Goal: Task Accomplishment & Management: Use online tool/utility

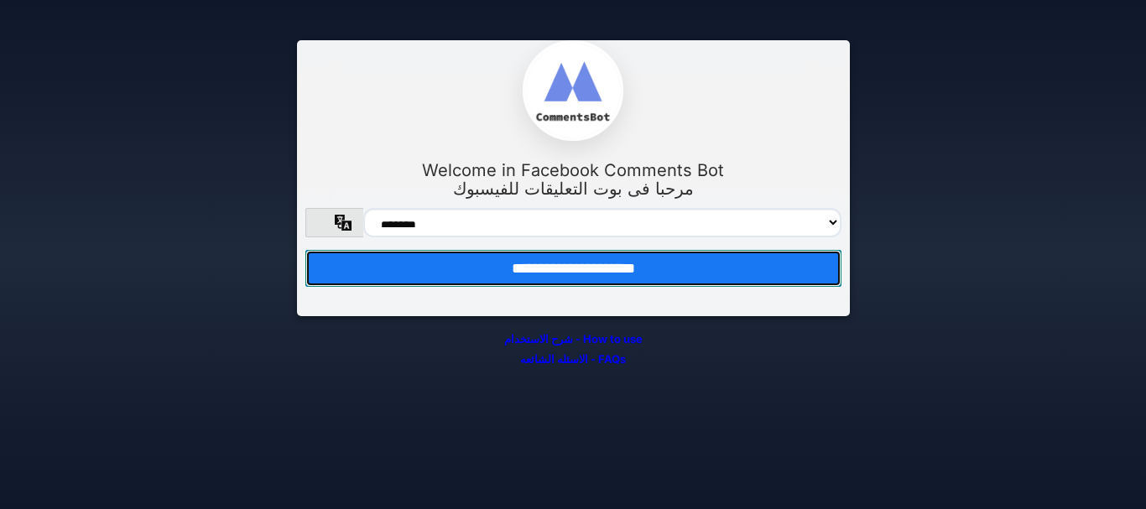
click at [610, 268] on input "**********" at bounding box center [573, 268] width 536 height 37
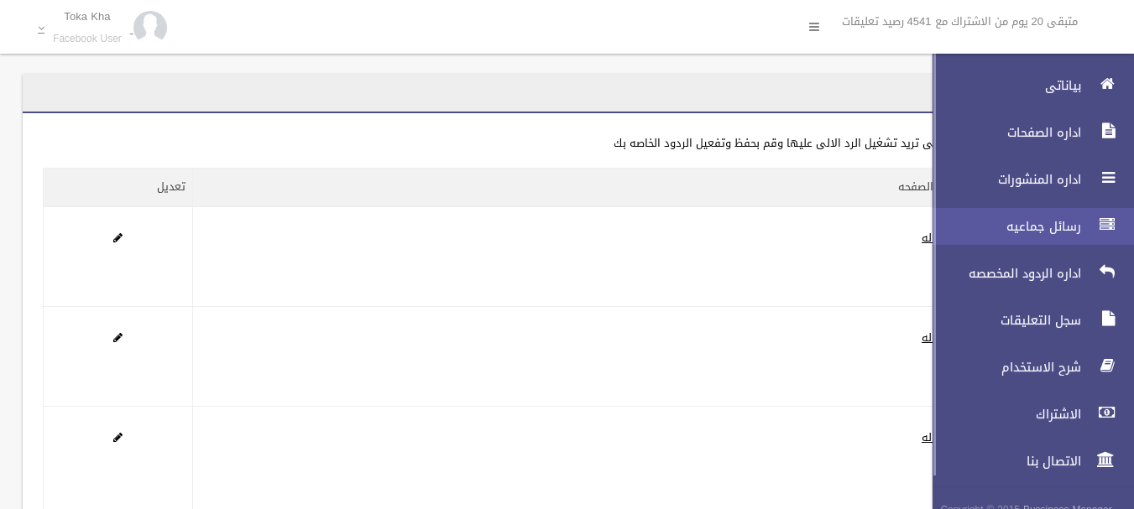
click at [1035, 217] on link "رسائل جماعيه" at bounding box center [1026, 226] width 216 height 37
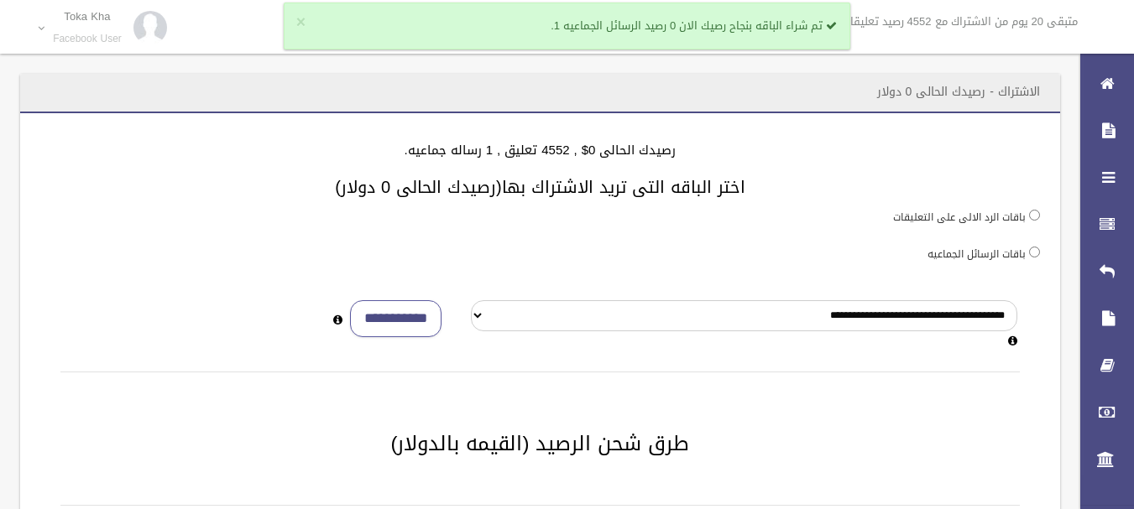
scroll to position [446, 0]
